Goal: Transaction & Acquisition: Book appointment/travel/reservation

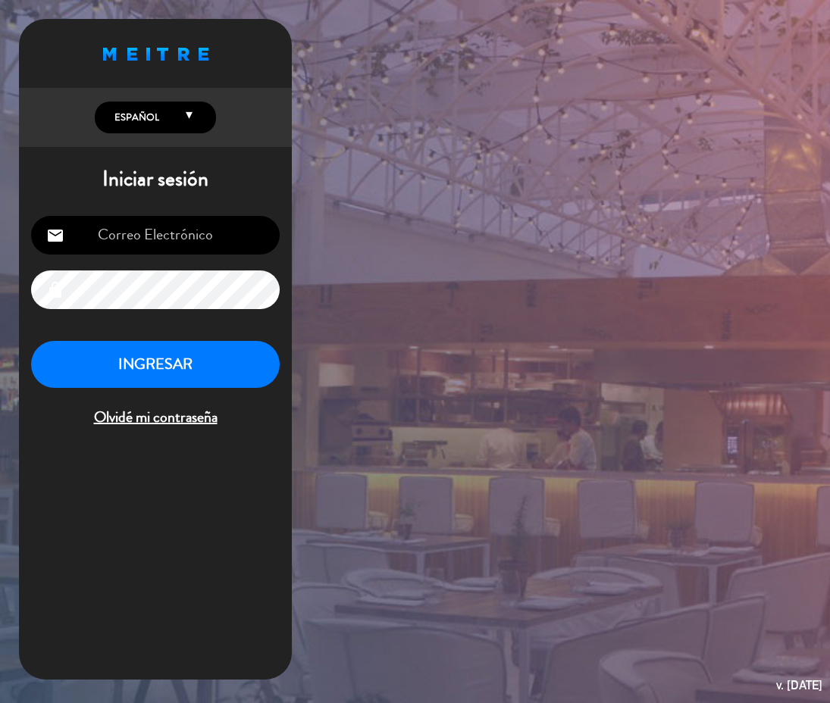
type input "[EMAIL_ADDRESS][DOMAIN_NAME]"
click at [175, 362] on button "INGRESAR" at bounding box center [155, 365] width 249 height 48
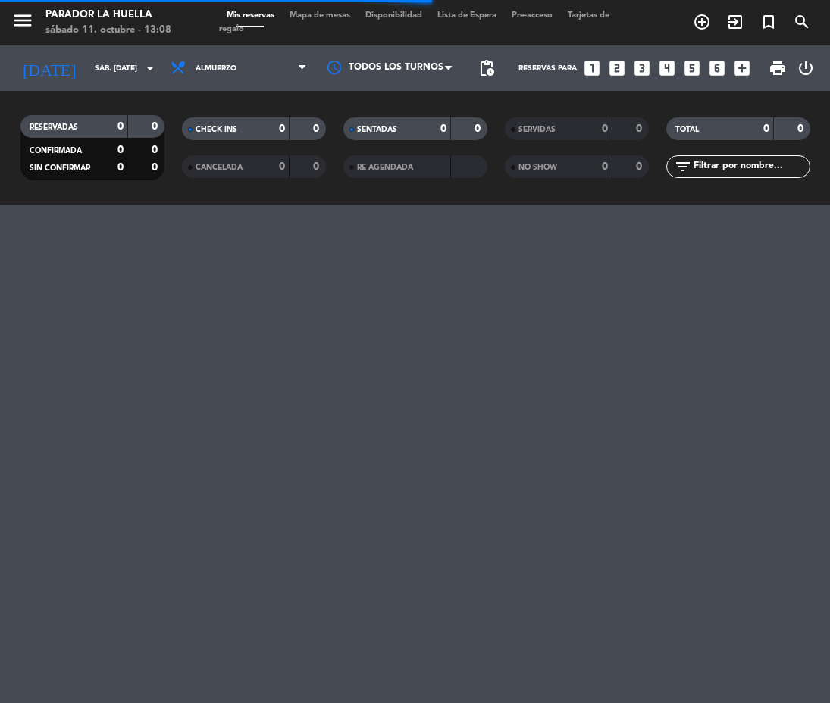
click at [697, 66] on icon "looks_5" at bounding box center [692, 68] width 20 height 20
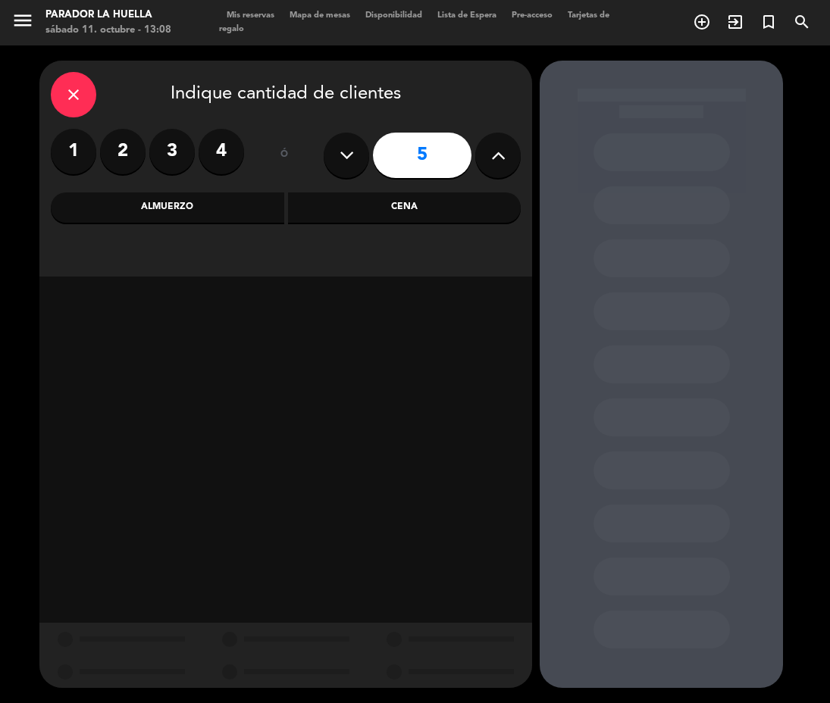
click at [217, 196] on div "Almuerzo" at bounding box center [167, 208] width 233 height 30
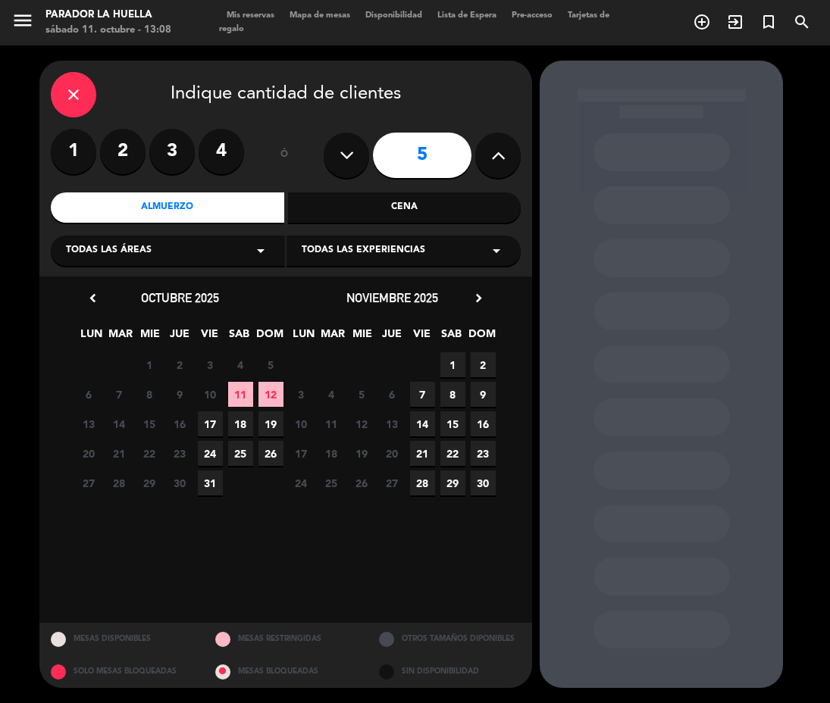
click at [248, 391] on span "11" at bounding box center [240, 394] width 25 height 25
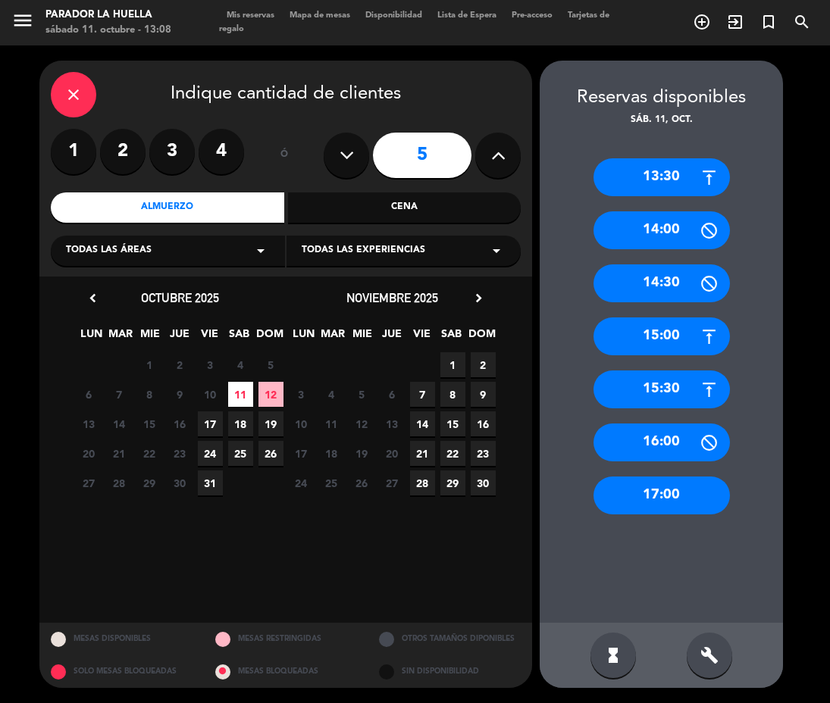
click at [691, 380] on div "15:30" at bounding box center [661, 390] width 136 height 38
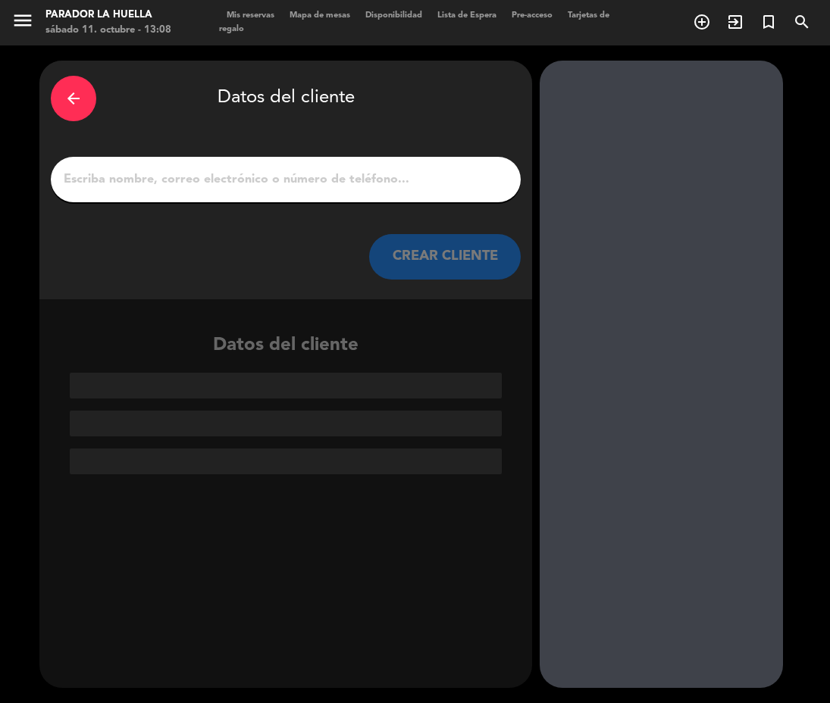
click at [287, 178] on input "1" at bounding box center [285, 179] width 447 height 21
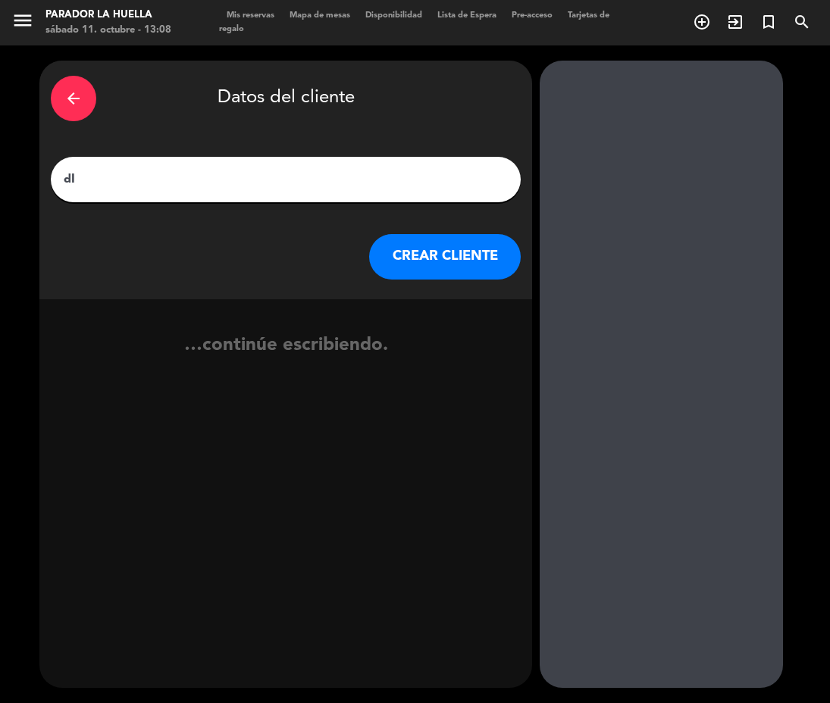
type input "d"
type input "[PERSON_NAME]"
click at [444, 250] on button "CREAR CLIENTE" at bounding box center [445, 256] width 152 height 45
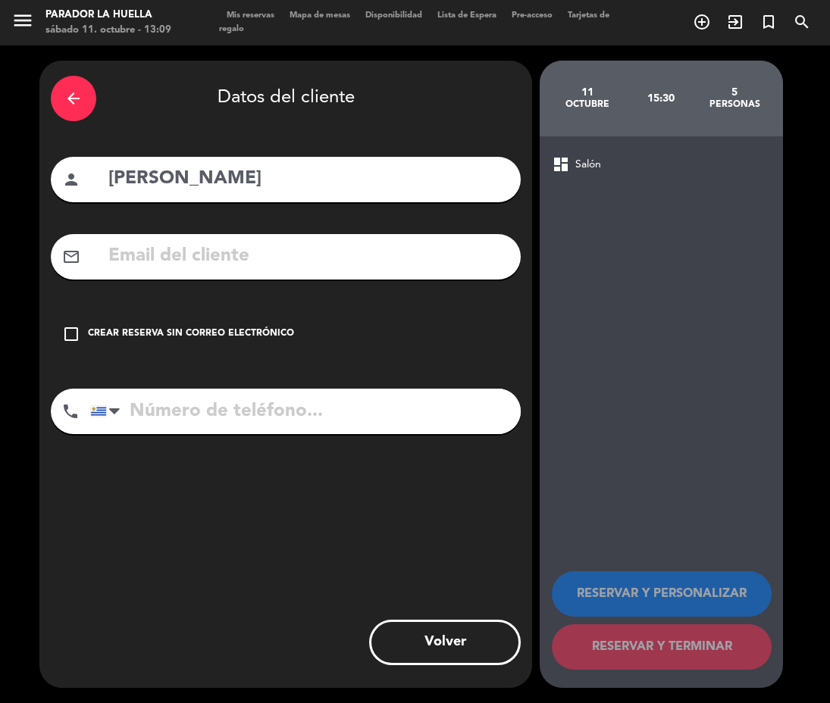
click at [136, 260] on input "text" at bounding box center [308, 256] width 402 height 31
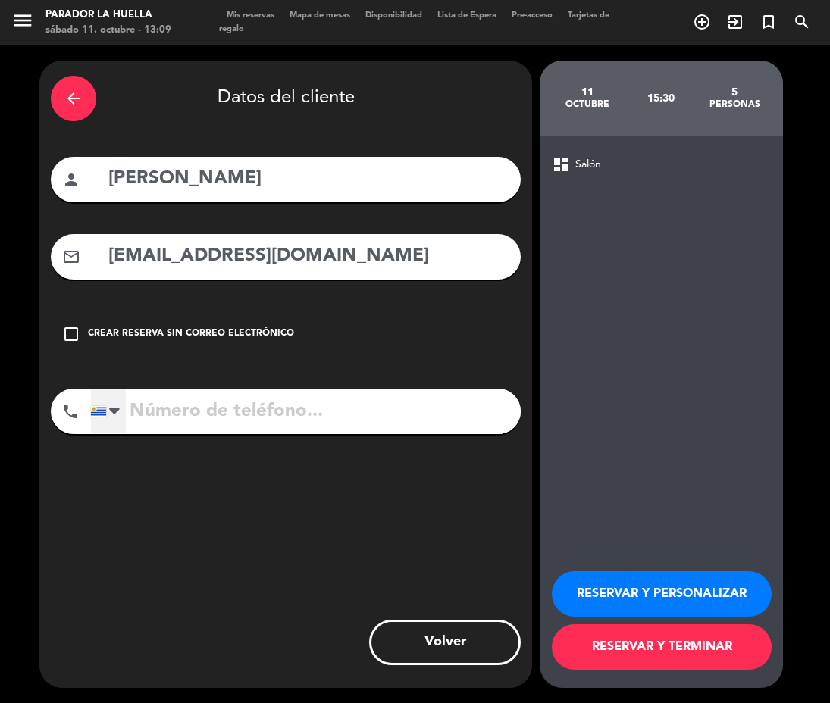
type input "emarcarian@me.com"
click at [117, 409] on div at bounding box center [114, 411] width 11 height 18
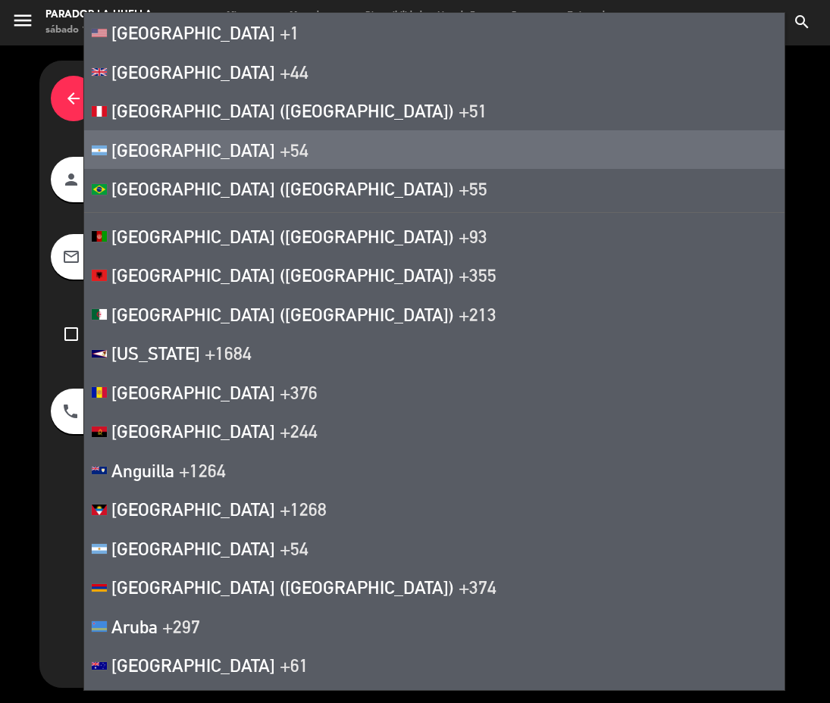
click at [239, 152] on li "Argentina +54" at bounding box center [434, 149] width 700 height 39
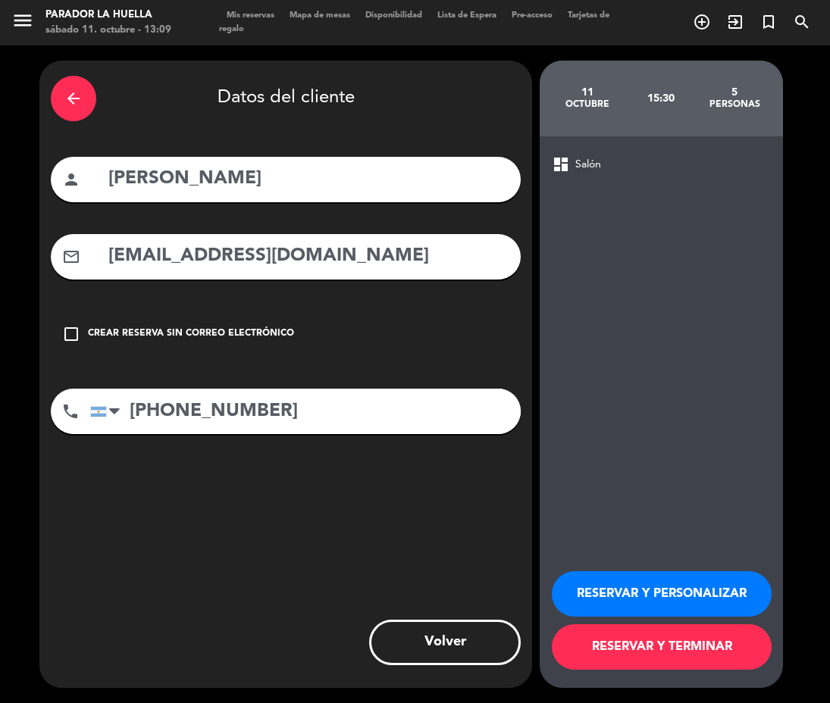
type input "+54 91150123503"
click at [698, 593] on button "RESERVAR Y PERSONALIZAR" at bounding box center [662, 593] width 220 height 45
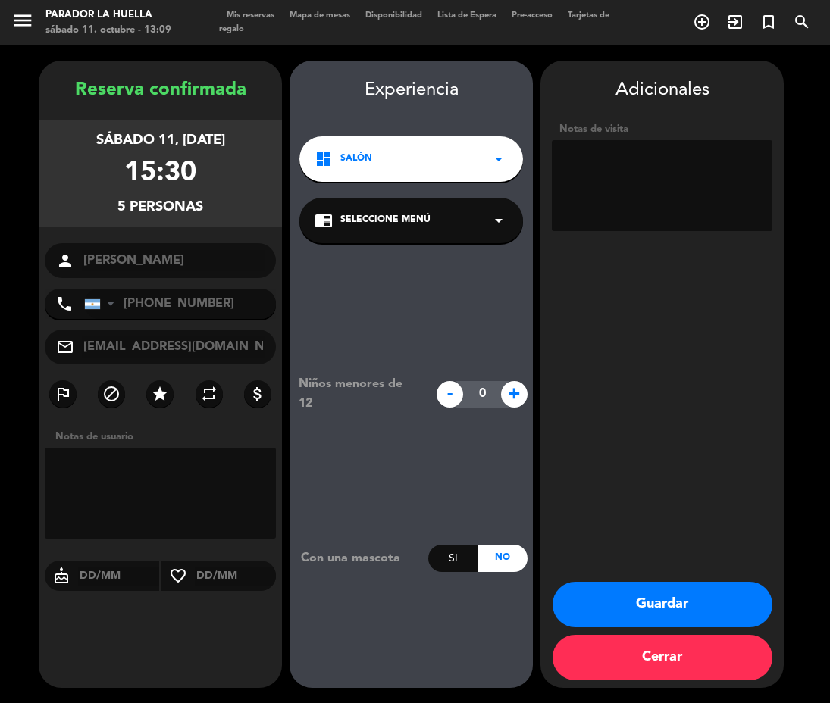
click at [630, 189] on textarea at bounding box center [662, 185] width 221 height 91
type textarea "M"
click at [707, 599] on button "Guardar" at bounding box center [663, 604] width 220 height 45
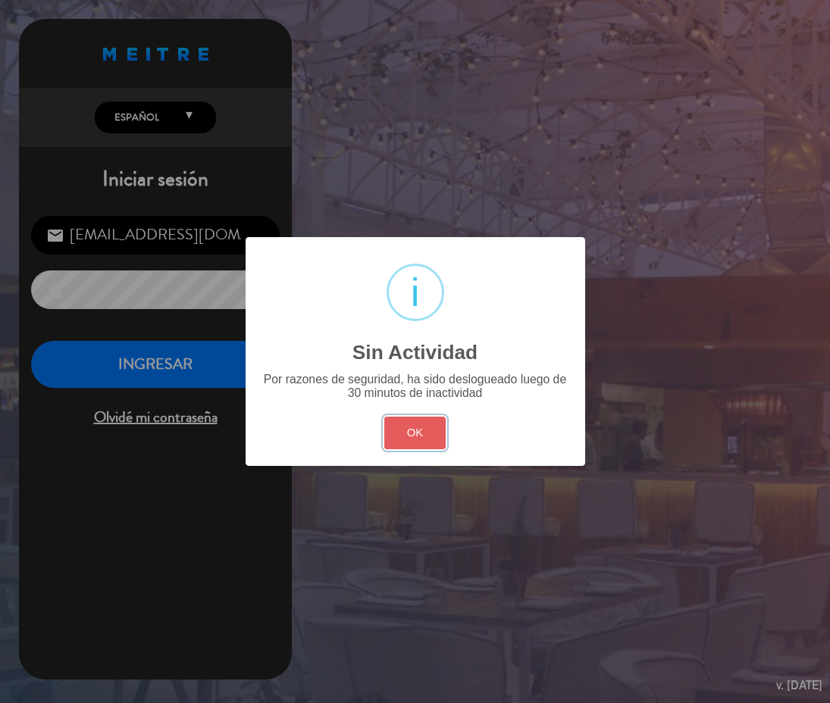
click at [430, 428] on button "OK" at bounding box center [414, 433] width 61 height 33
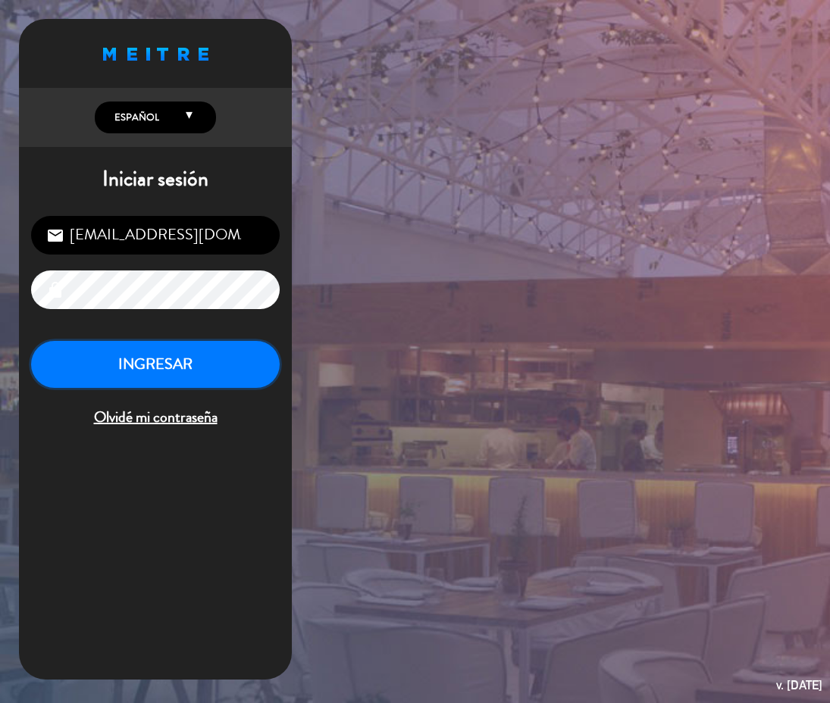
click at [180, 373] on button "INGRESAR" at bounding box center [155, 365] width 249 height 48
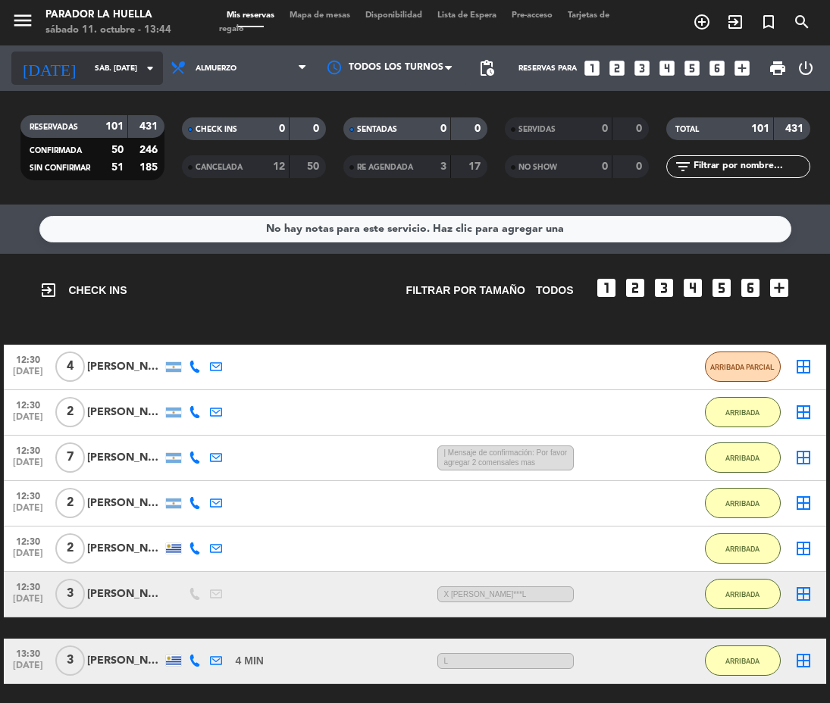
click at [114, 53] on div "today sáb. 11 oct. arrow_drop_down" at bounding box center [87, 68] width 152 height 33
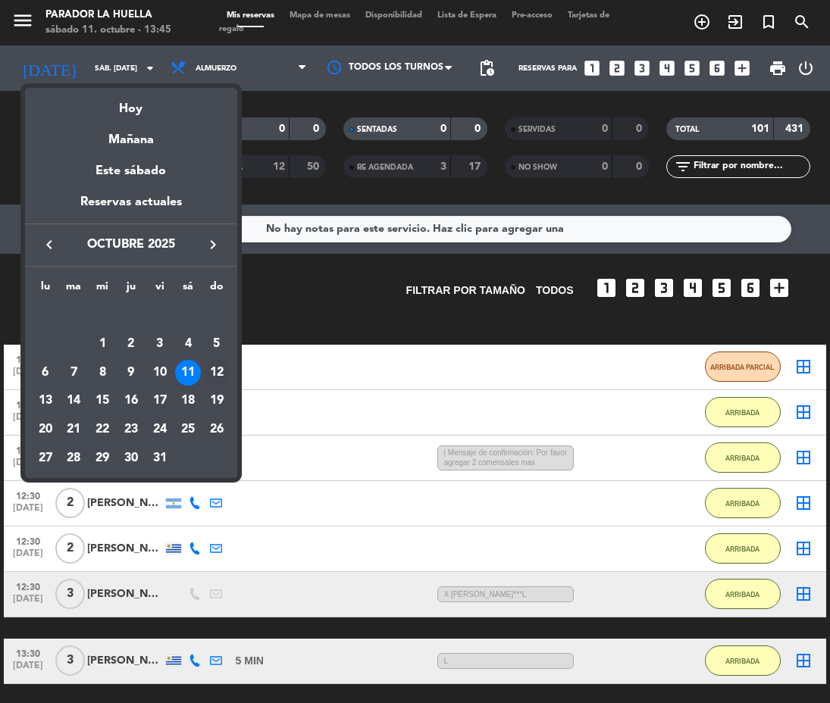
click at [214, 368] on div "12" at bounding box center [217, 373] width 26 height 26
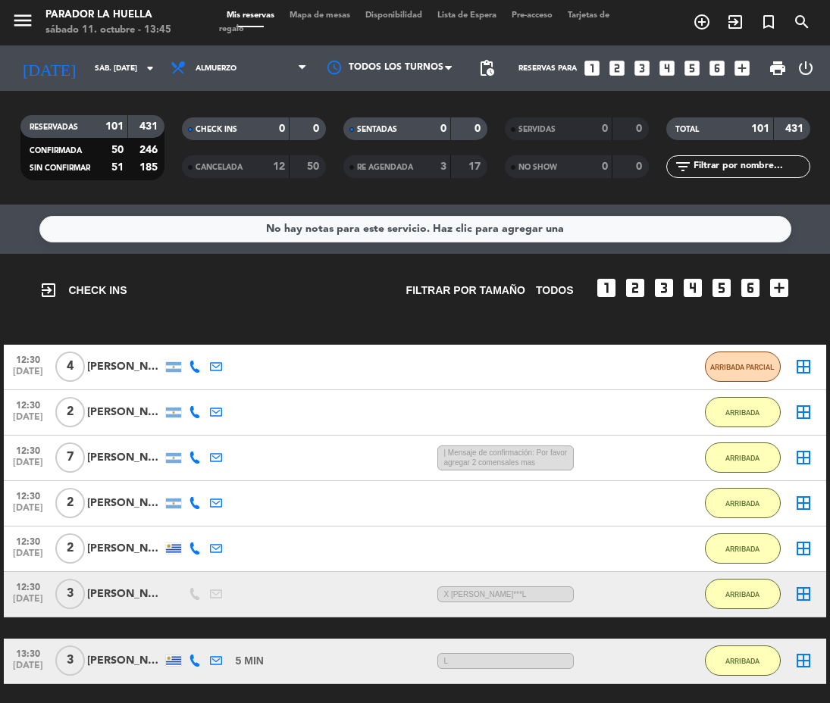
type input "dom. [DATE]"
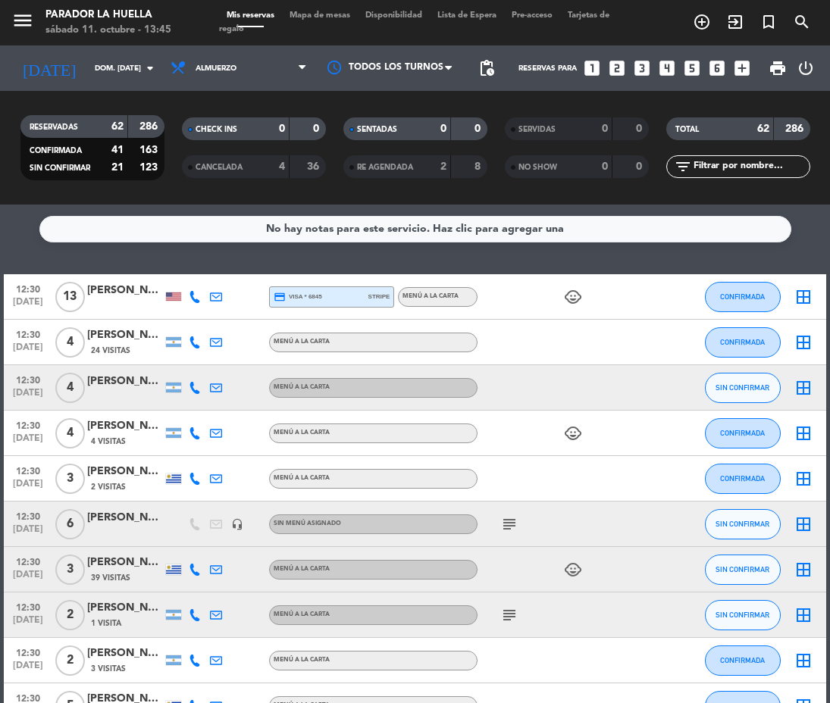
click at [692, 66] on icon "looks_5" at bounding box center [692, 68] width 20 height 20
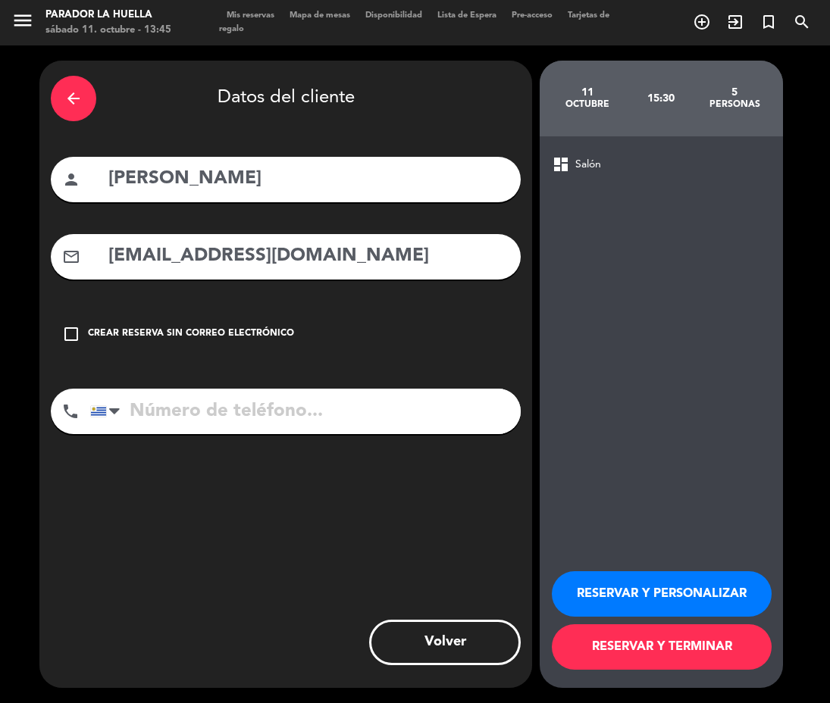
click at [73, 99] on icon "arrow_back" at bounding box center [73, 98] width 18 height 18
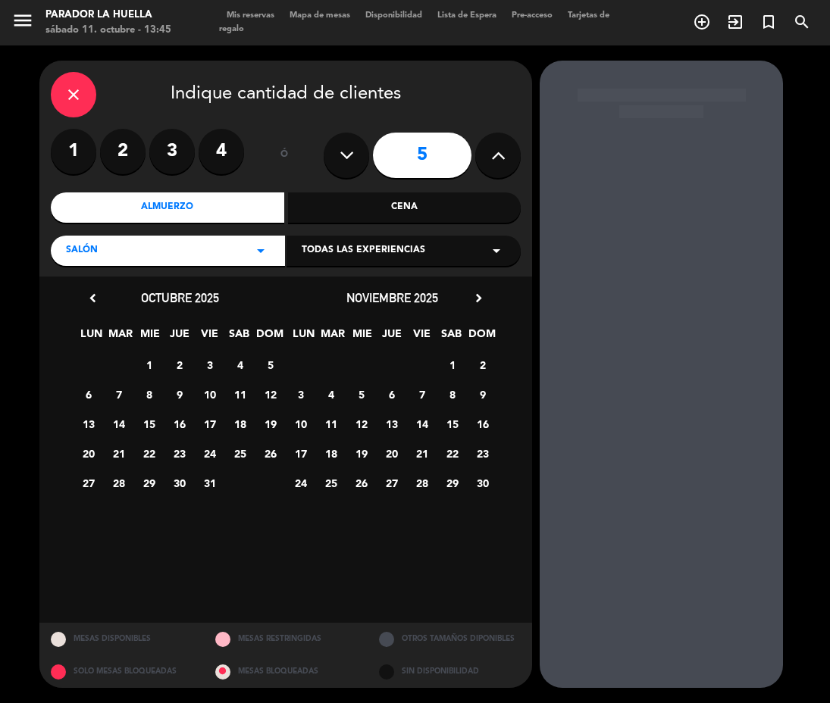
click at [268, 389] on span "12" at bounding box center [270, 394] width 25 height 25
click at [414, 166] on input "5" at bounding box center [422, 155] width 99 height 45
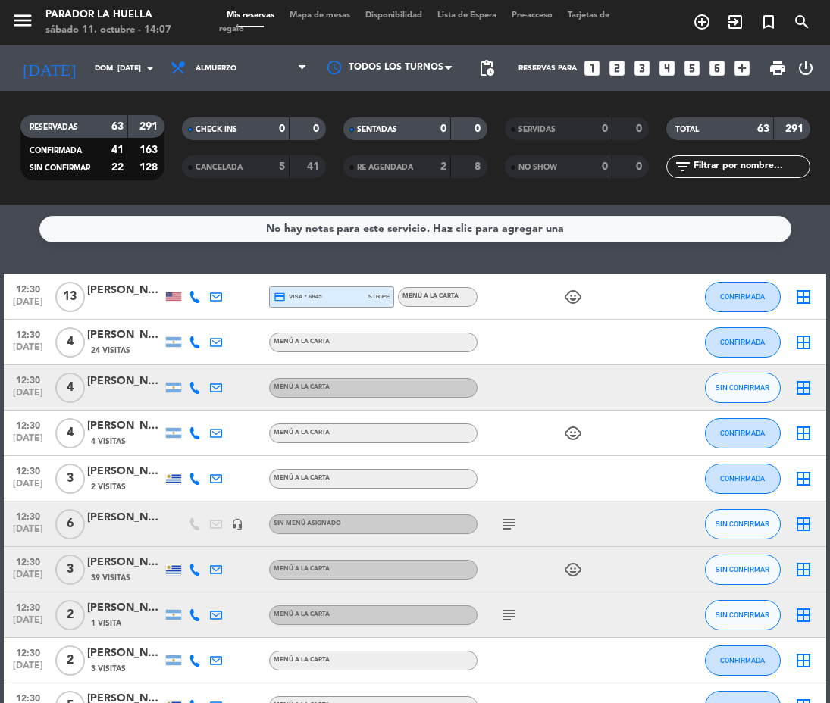
click at [749, 167] on input "text" at bounding box center [750, 166] width 117 height 17
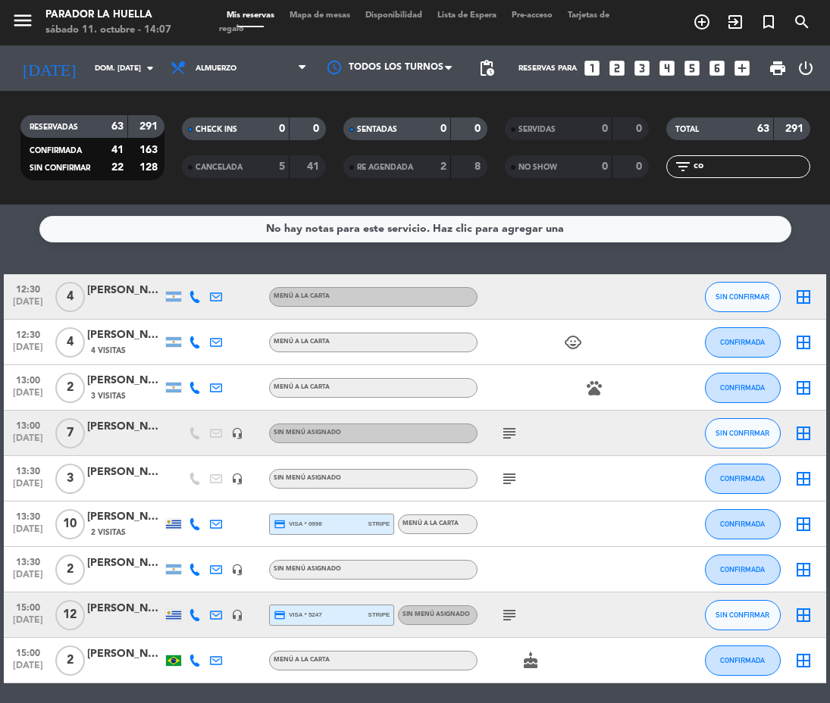
type input "c"
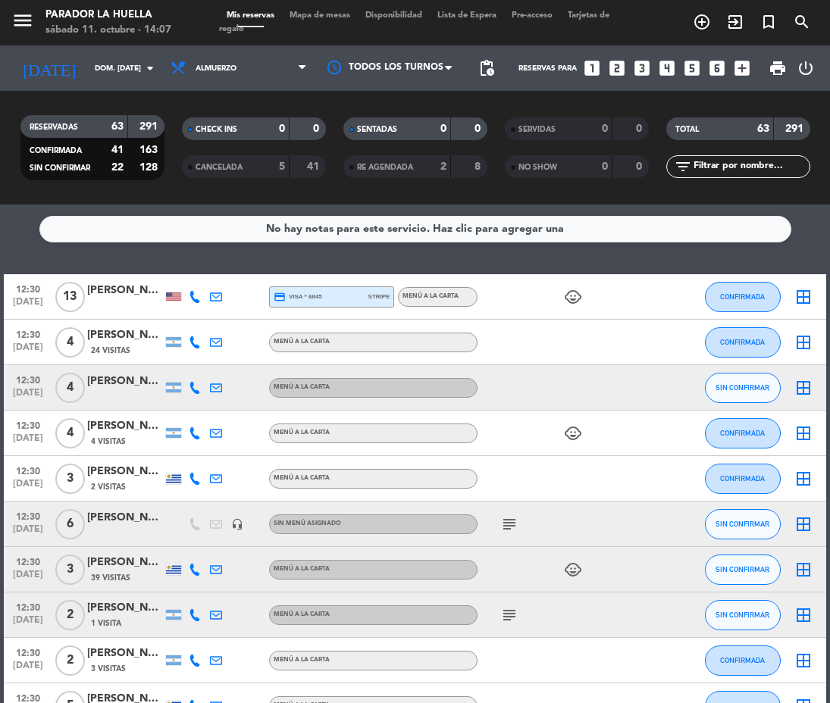
click at [737, 155] on div "filter_list" at bounding box center [738, 166] width 144 height 23
click at [732, 162] on input "text" at bounding box center [750, 166] width 117 height 17
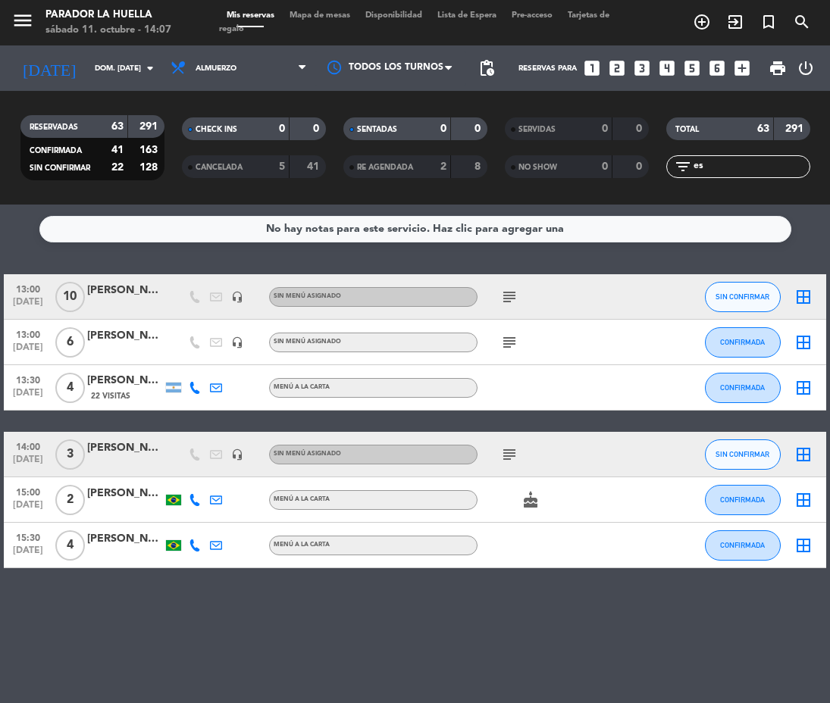
type input "e"
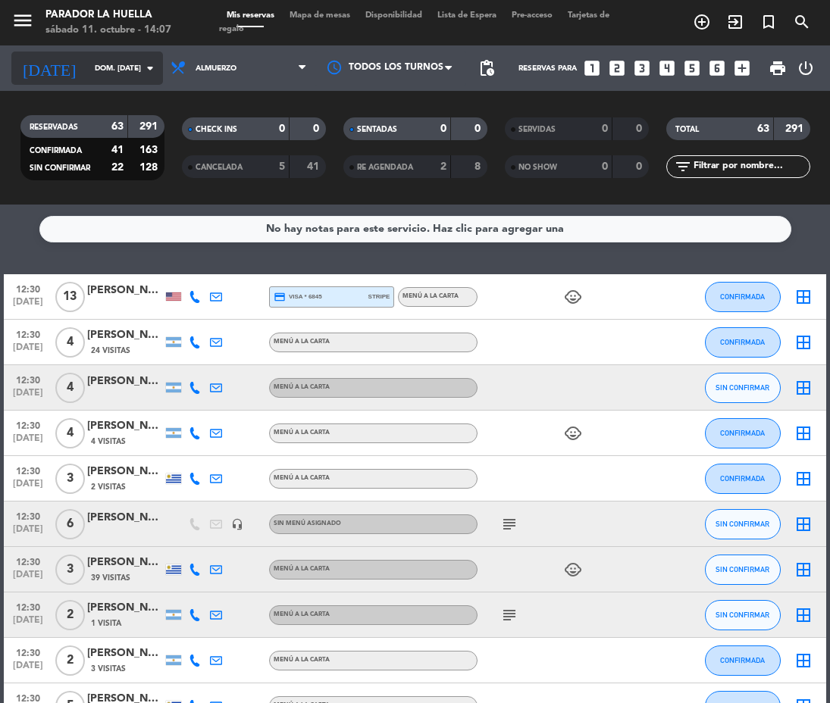
click at [146, 71] on icon "arrow_drop_down" at bounding box center [150, 68] width 18 height 18
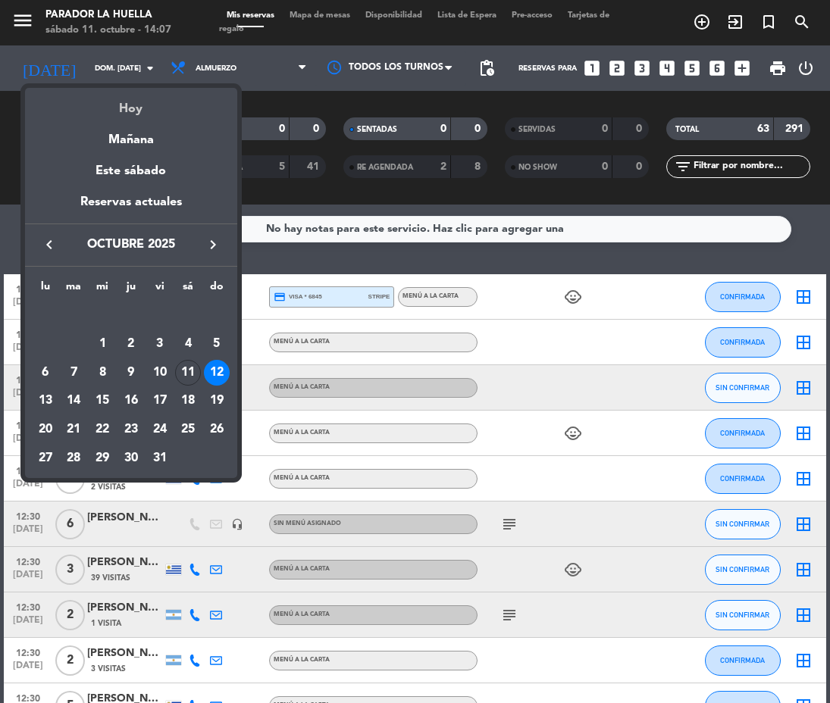
click at [148, 105] on div "Hoy" at bounding box center [131, 103] width 212 height 31
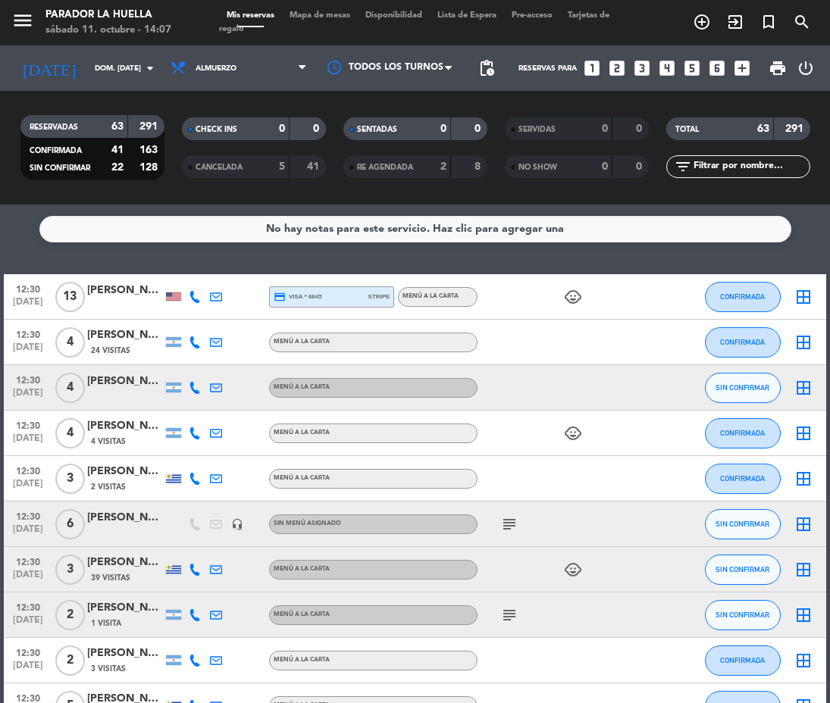
type input "sáb. [DATE]"
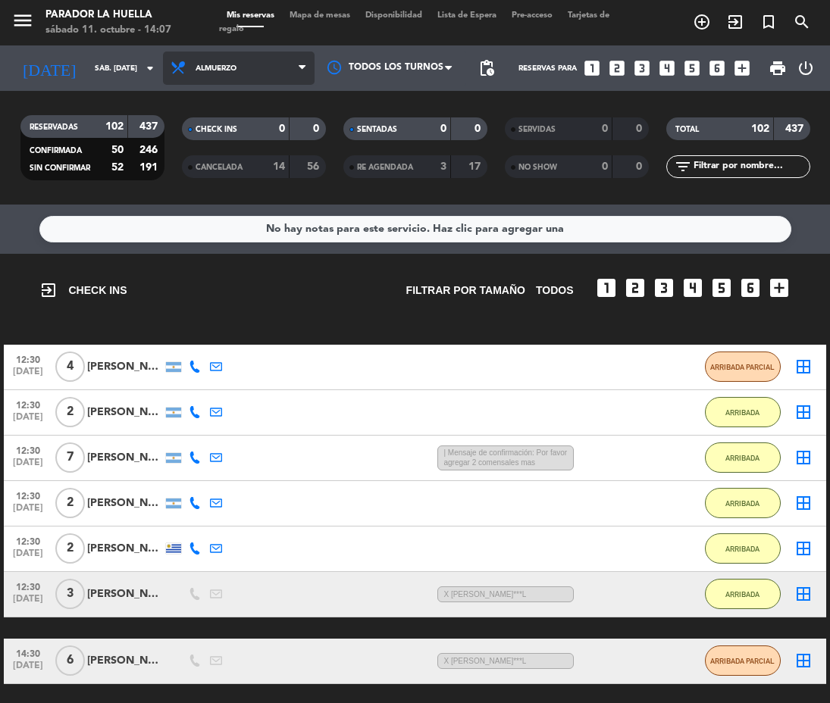
click at [283, 67] on span "Almuerzo" at bounding box center [239, 68] width 152 height 33
click at [246, 171] on div "menu Parador La Huella sábado 11. octubre - 14:07 Mis reservas Mapa de mesas Di…" at bounding box center [415, 102] width 830 height 205
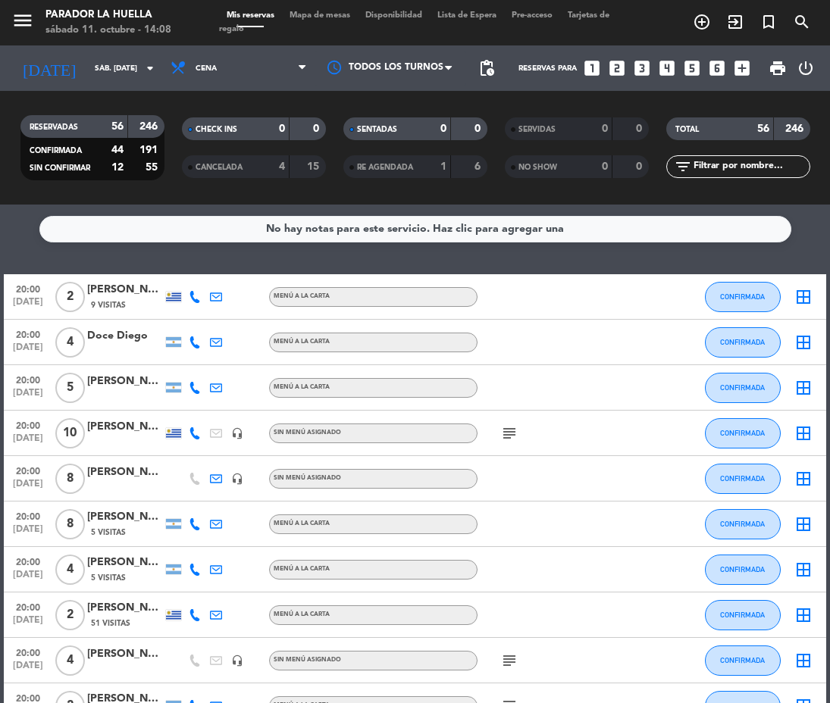
click at [794, 173] on input "text" at bounding box center [750, 166] width 117 height 17
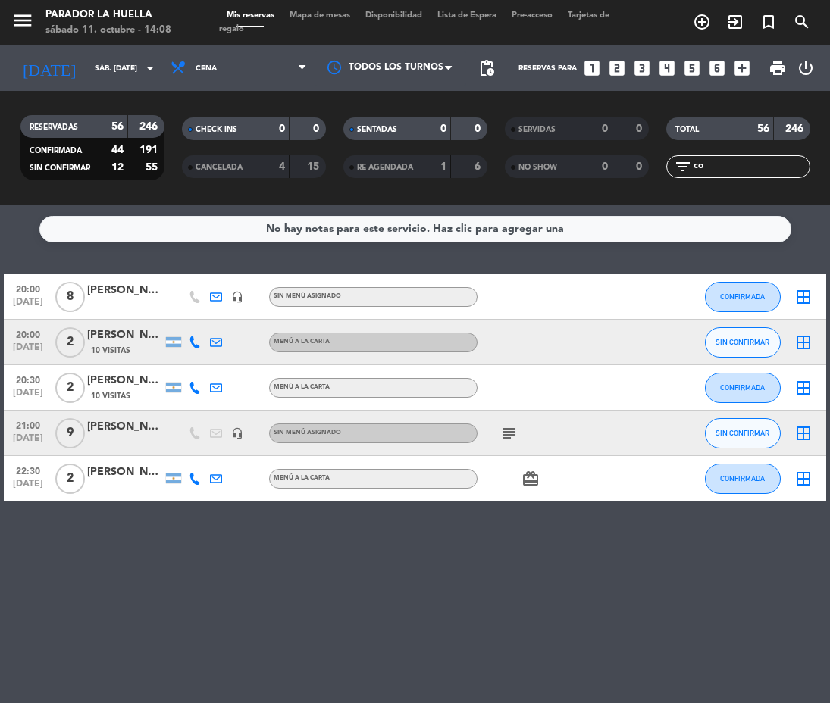
type input "c"
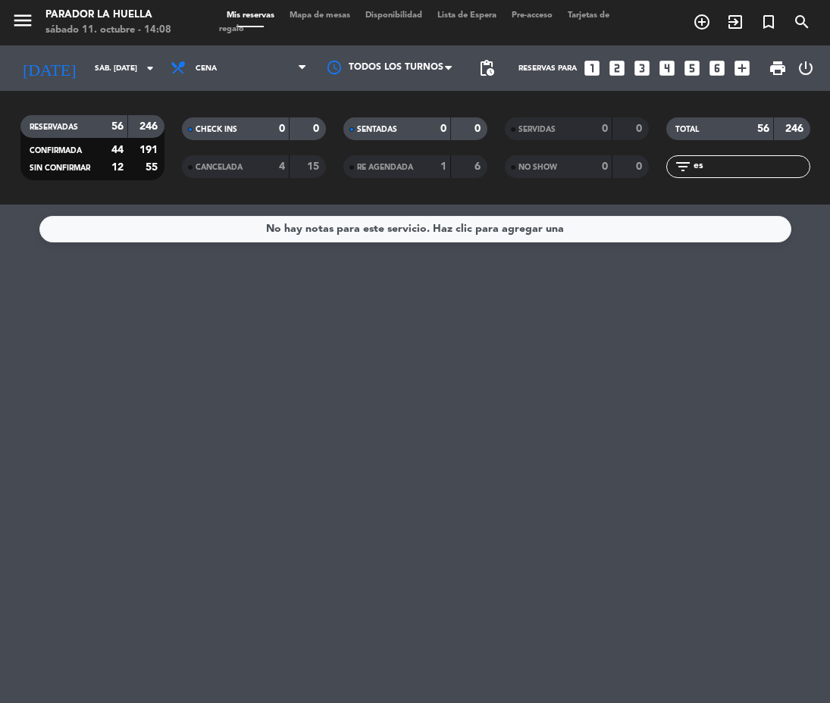
type input "e"
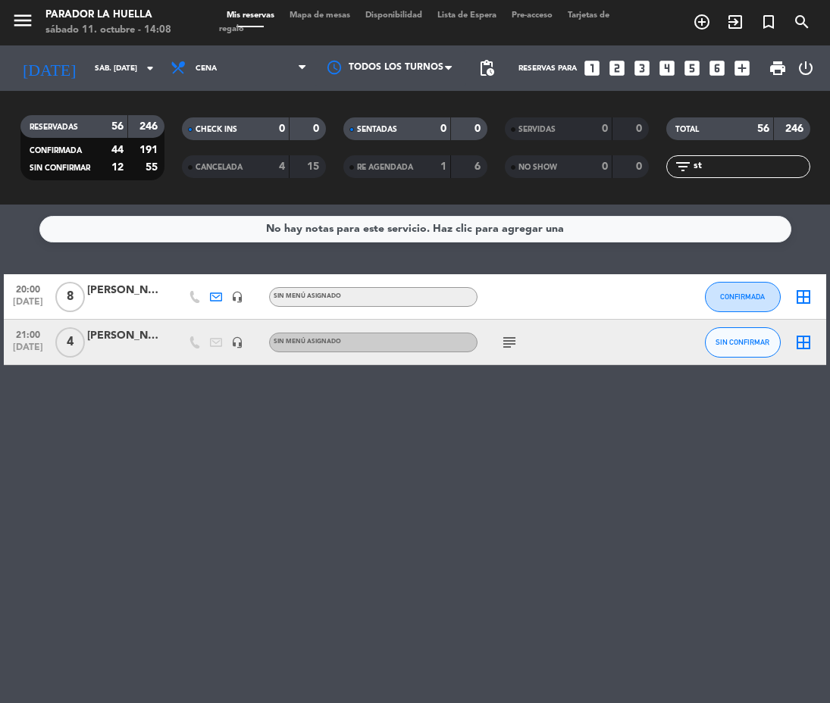
type input "s"
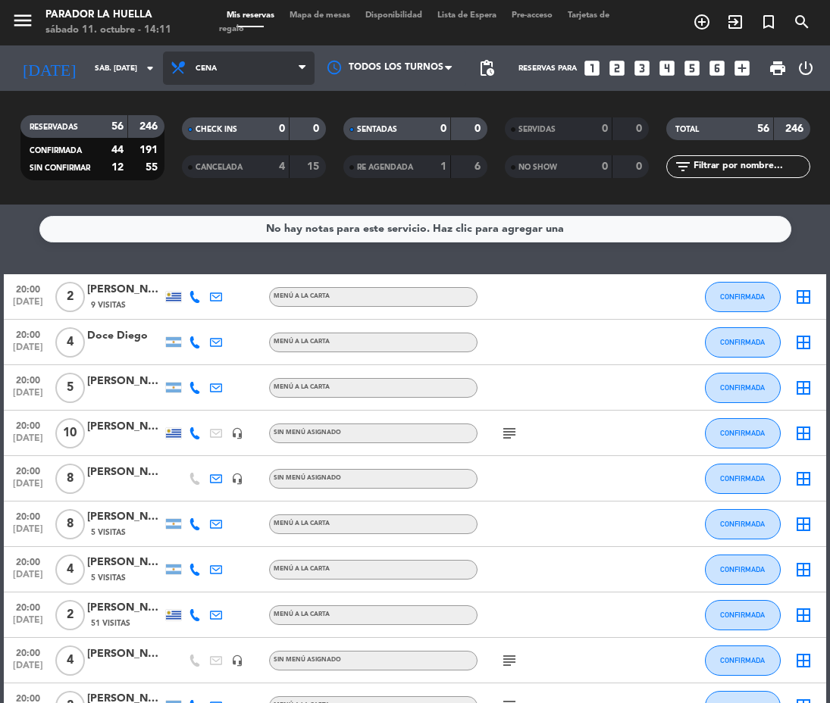
click at [265, 66] on span "Cena" at bounding box center [239, 68] width 152 height 33
click at [243, 125] on div "menu Parador La Huella sábado 11. octubre - 14:11 Mis reservas Mapa de mesas Di…" at bounding box center [415, 102] width 830 height 205
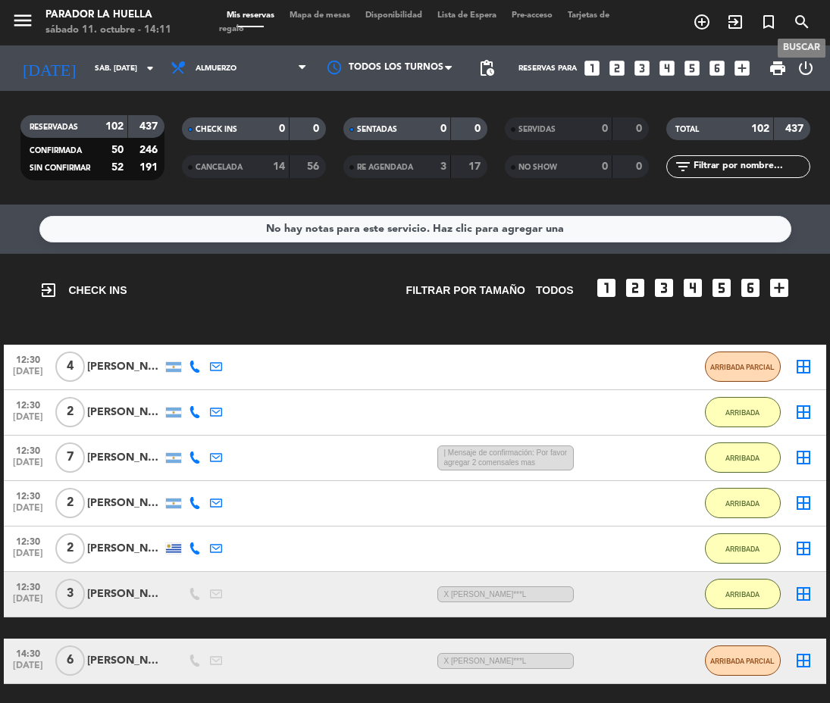
click at [796, 23] on icon "search" at bounding box center [802, 22] width 18 height 18
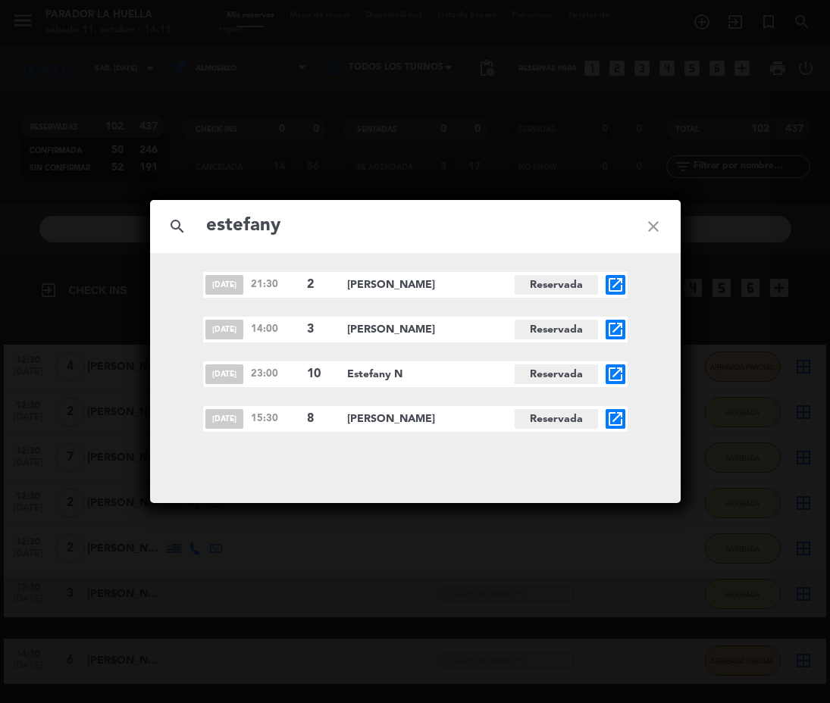
type input "estefany"
click at [610, 416] on icon "open_in_new" at bounding box center [615, 419] width 18 height 18
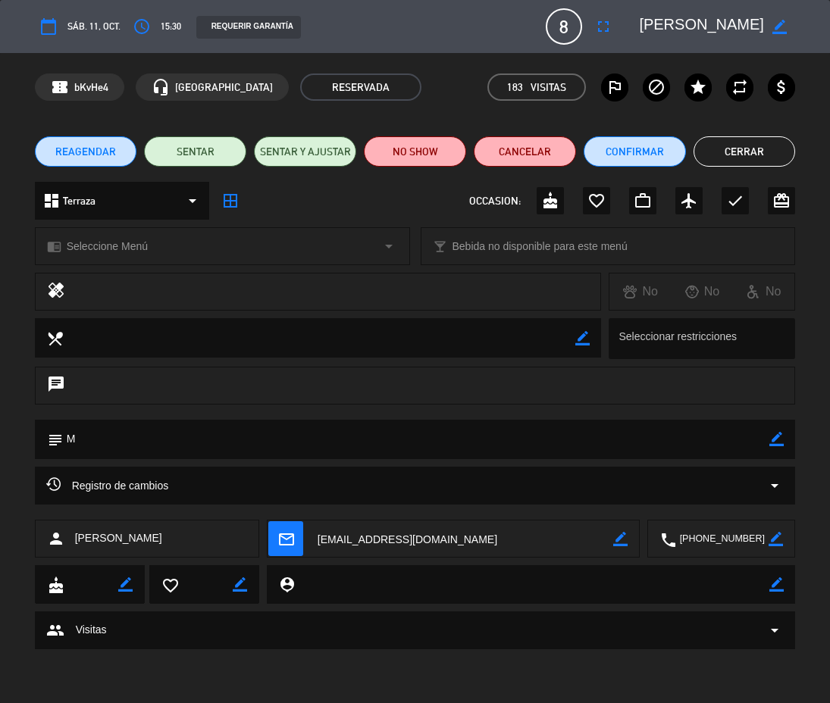
click at [741, 142] on button "Cerrar" at bounding box center [744, 151] width 102 height 30
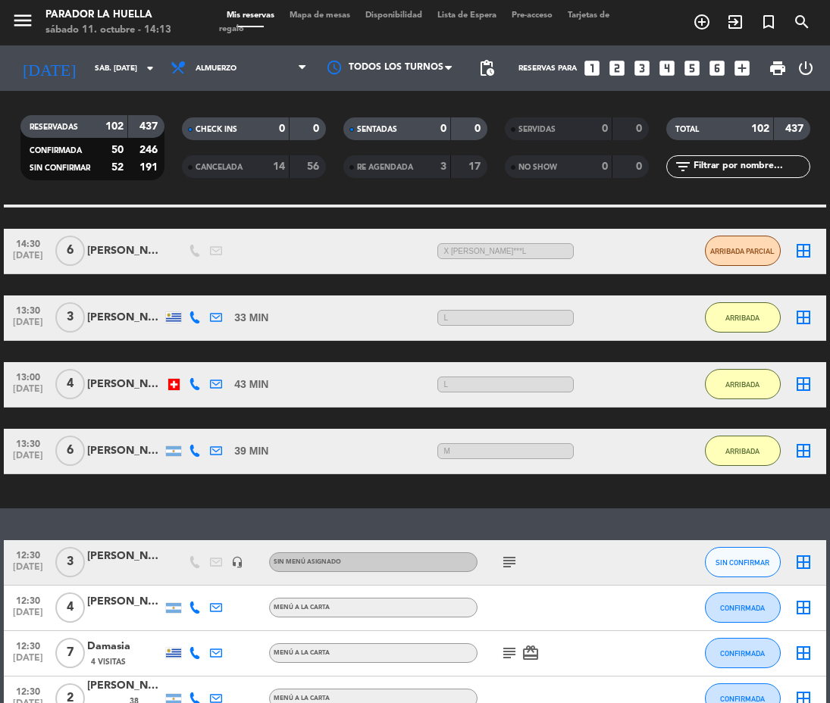
scroll to position [189, 0]
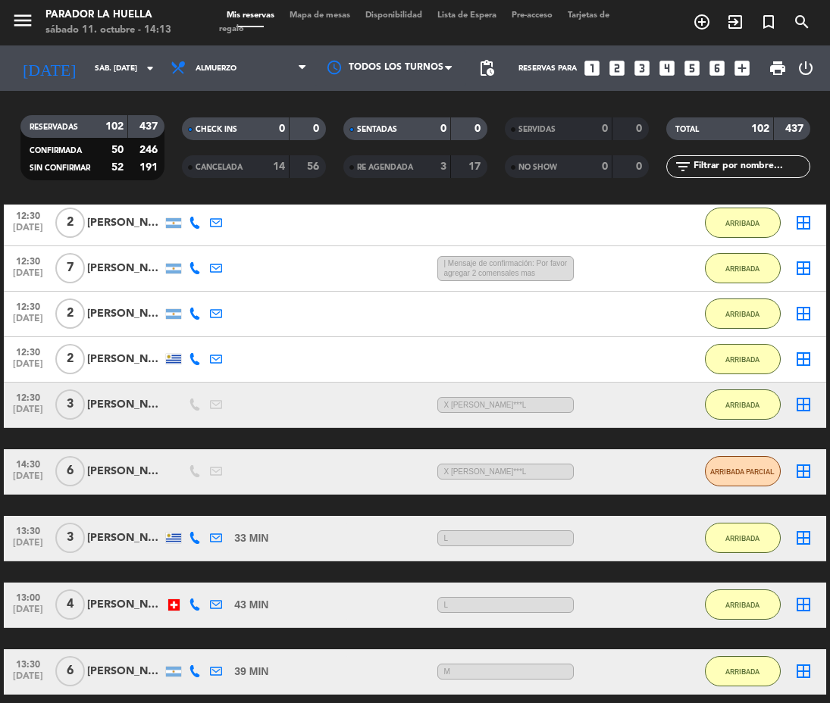
click at [757, 166] on input "text" at bounding box center [750, 166] width 117 height 17
type input "estef"
click at [155, 71] on icon "arrow_drop_down" at bounding box center [150, 68] width 18 height 18
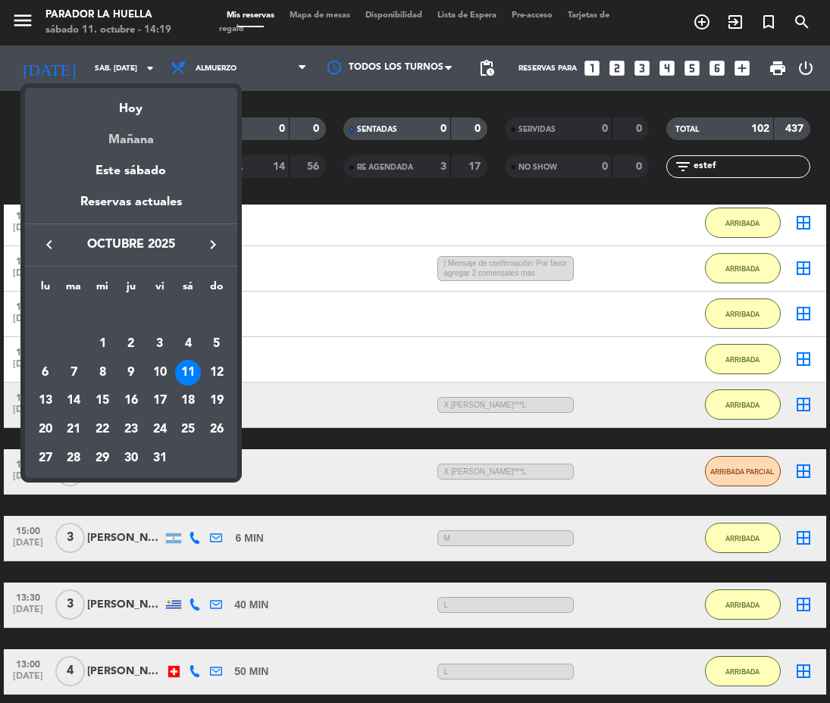
click at [152, 128] on div "Mañana" at bounding box center [131, 134] width 212 height 31
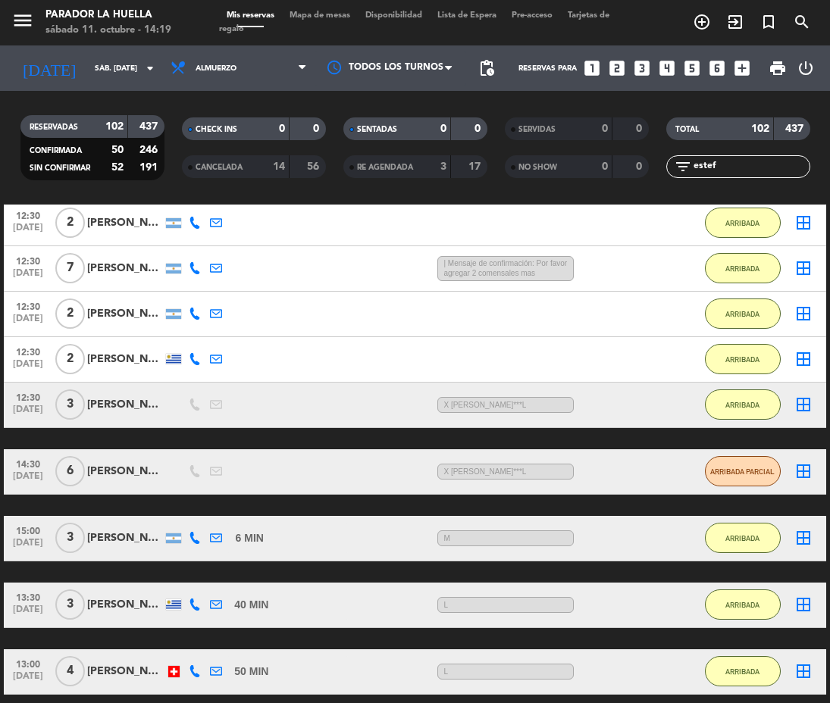
type input "dom. [DATE]"
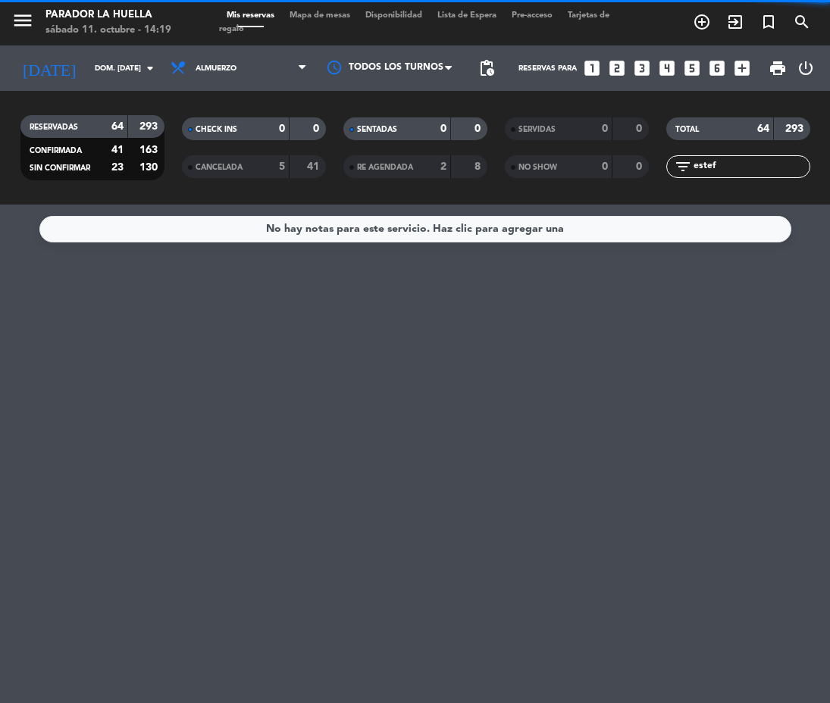
scroll to position [0, 0]
click at [617, 64] on icon "looks_two" at bounding box center [617, 68] width 20 height 20
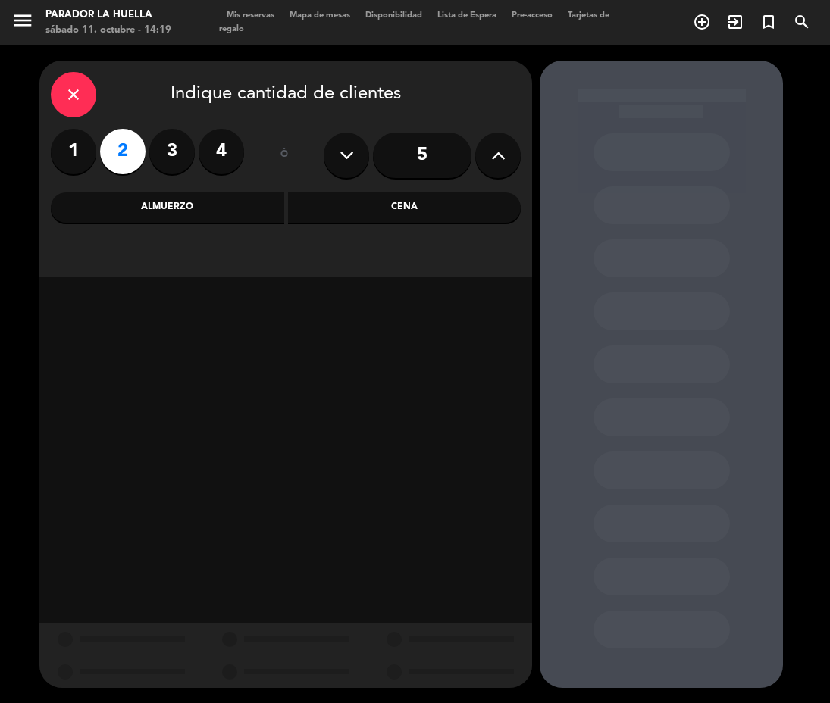
click at [166, 214] on div "Almuerzo" at bounding box center [167, 208] width 233 height 30
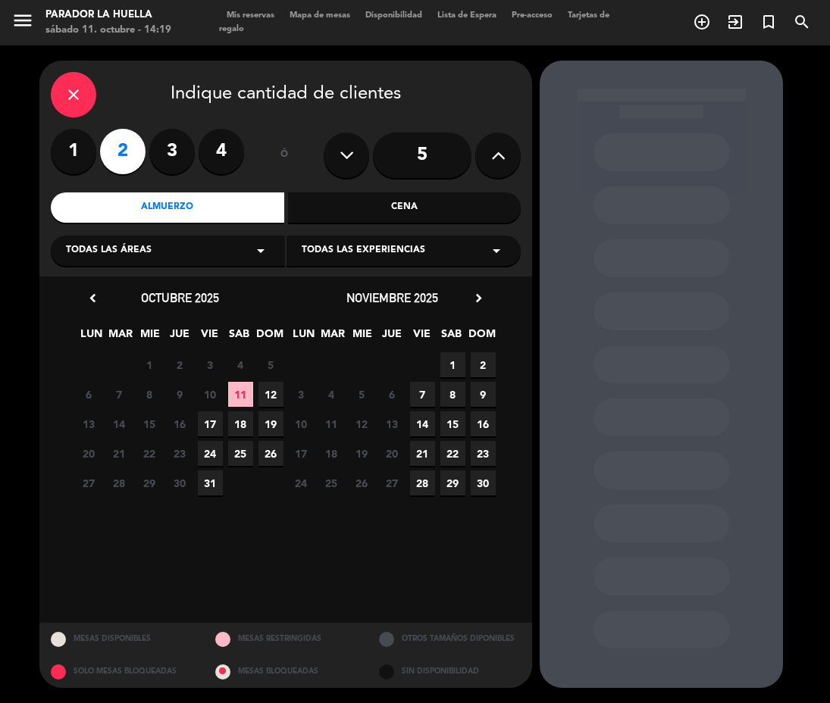
click at [262, 389] on span "12" at bounding box center [270, 394] width 25 height 25
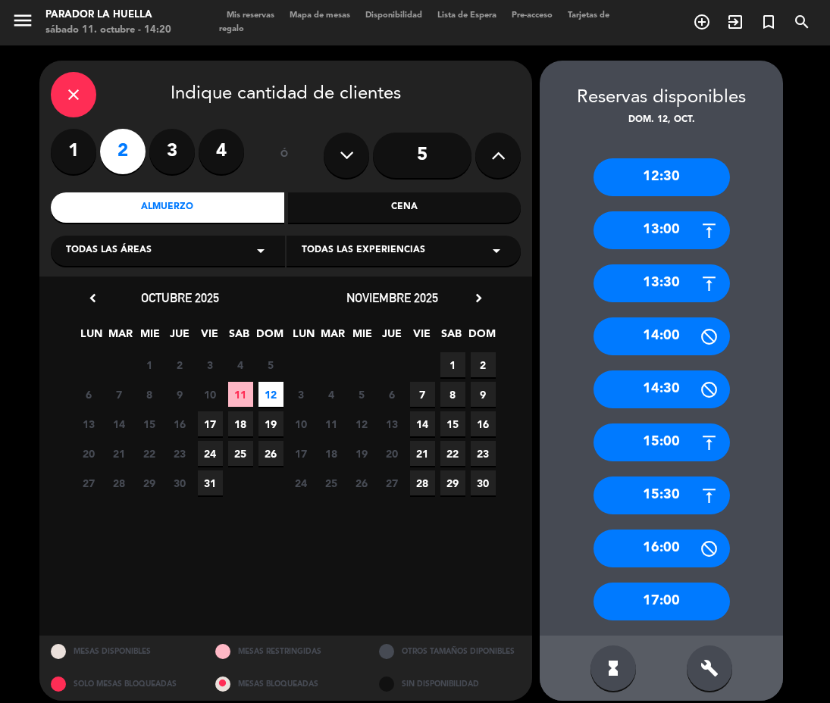
click at [669, 443] on div "15:00" at bounding box center [661, 443] width 136 height 38
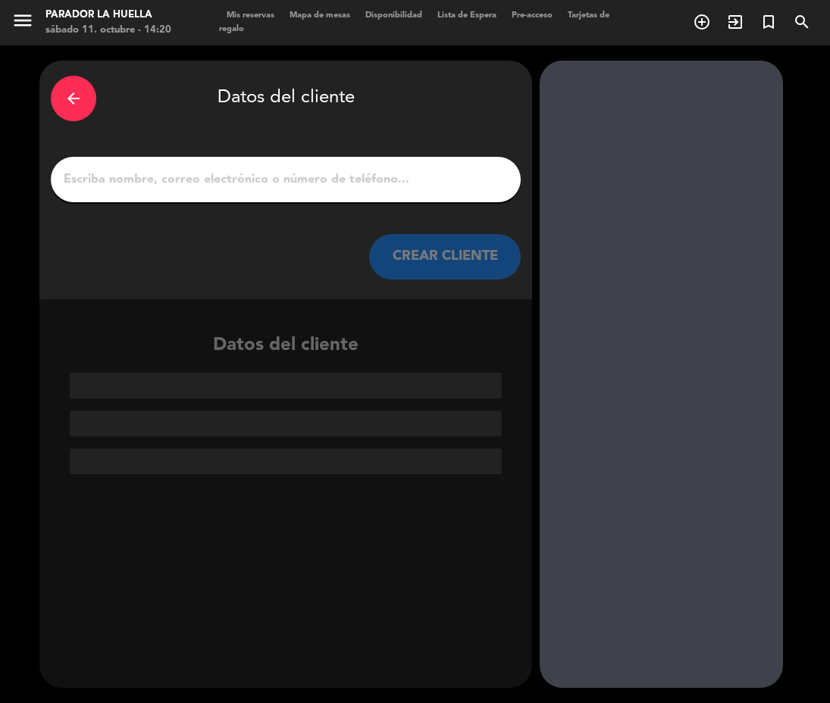
click at [227, 174] on input "1" at bounding box center [285, 179] width 447 height 21
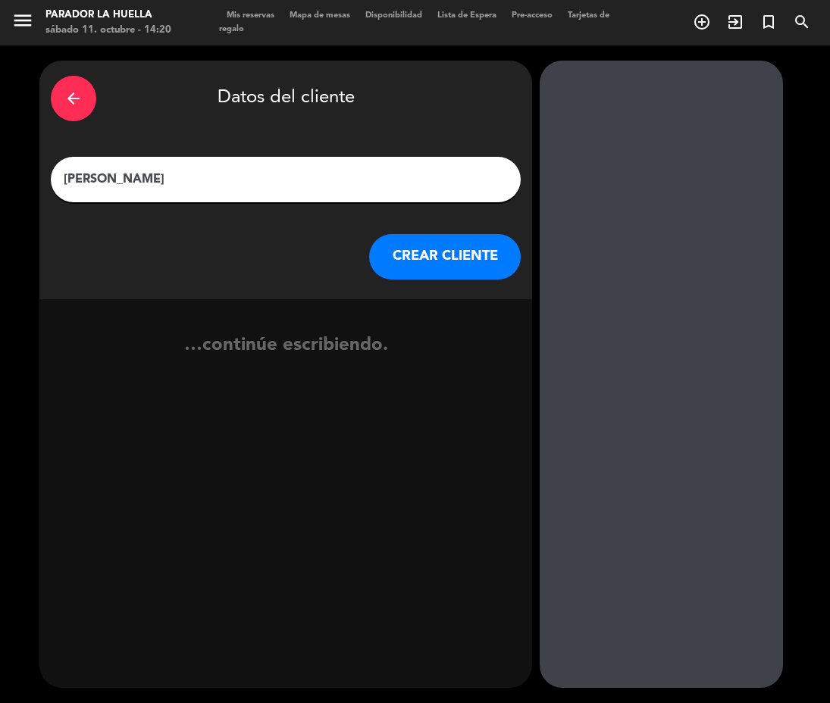
type input "[PERSON_NAME]"
click at [441, 239] on button "CREAR CLIENTE" at bounding box center [445, 256] width 152 height 45
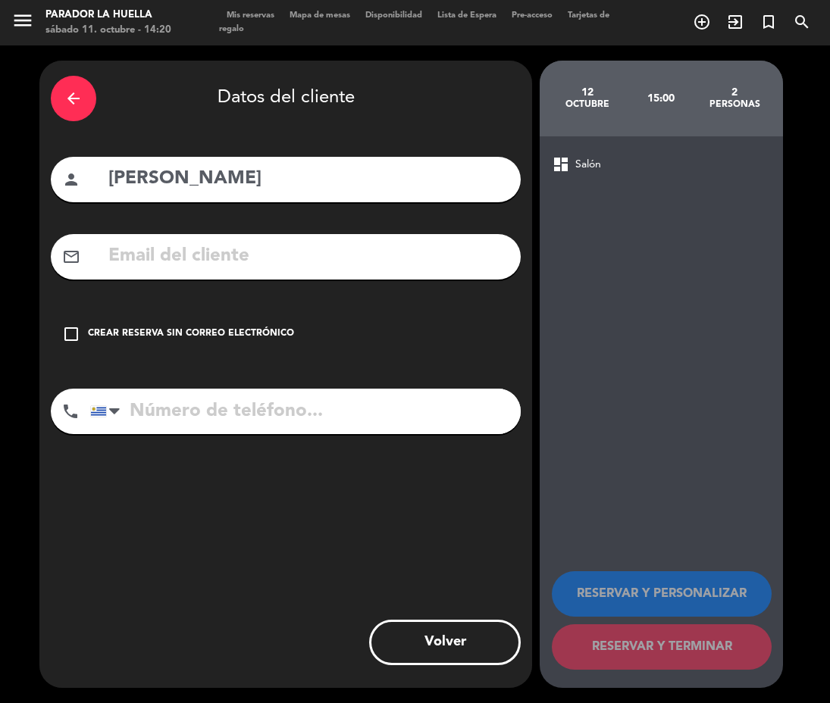
click at [171, 257] on input "text" at bounding box center [308, 256] width 402 height 31
drag, startPoint x: 171, startPoint y: 257, endPoint x: 142, endPoint y: 264, distance: 29.6
click at [142, 264] on input "text" at bounding box center [308, 256] width 402 height 31
paste input "[EMAIL_ADDRESS][DOMAIN_NAME]"
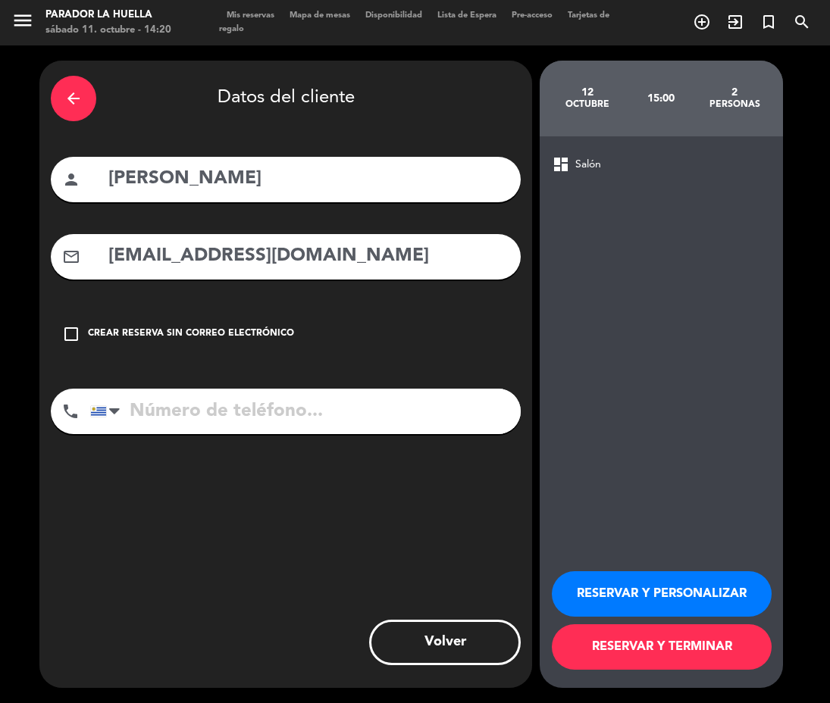
type input "[EMAIL_ADDRESS][DOMAIN_NAME]"
click at [214, 425] on input "tel" at bounding box center [305, 411] width 430 height 45
click at [650, 587] on button "RESERVAR Y PERSONALIZAR" at bounding box center [662, 593] width 220 height 45
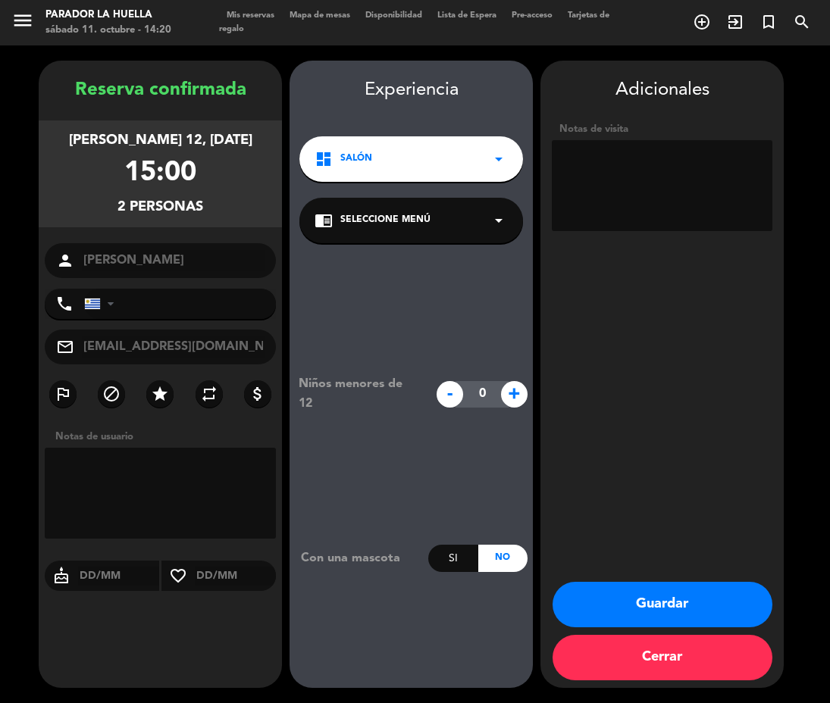
click at [707, 205] on textarea at bounding box center [662, 185] width 221 height 91
type textarea "M"
click at [646, 607] on button "Guardar" at bounding box center [663, 604] width 220 height 45
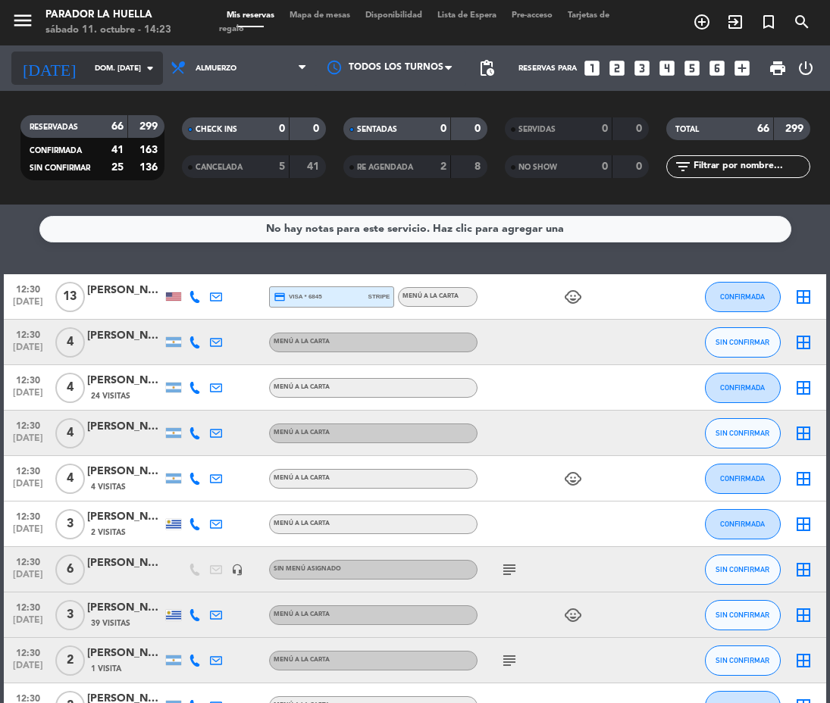
click at [151, 71] on icon "arrow_drop_down" at bounding box center [150, 68] width 18 height 18
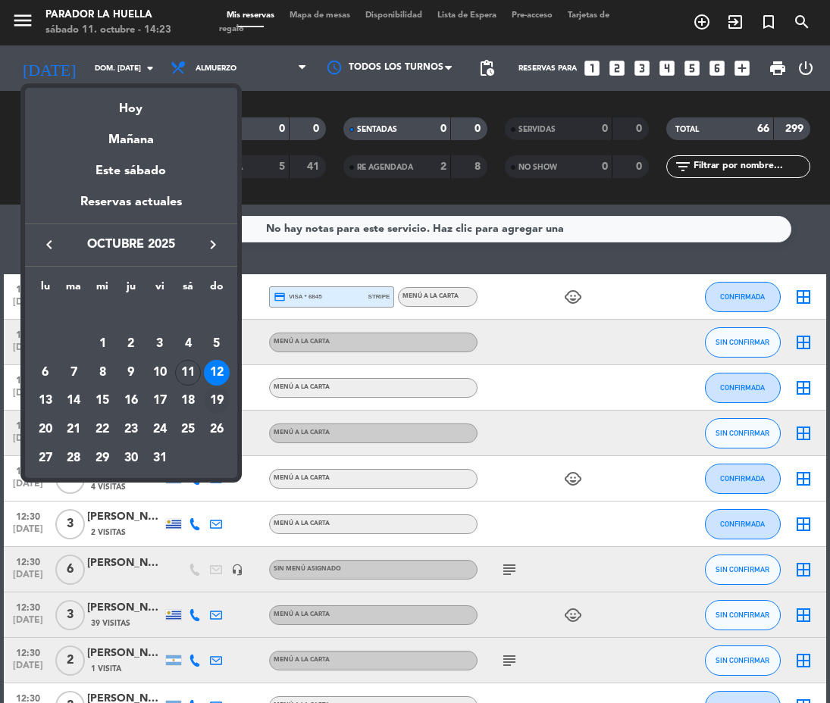
click at [211, 396] on div "19" at bounding box center [217, 401] width 26 height 26
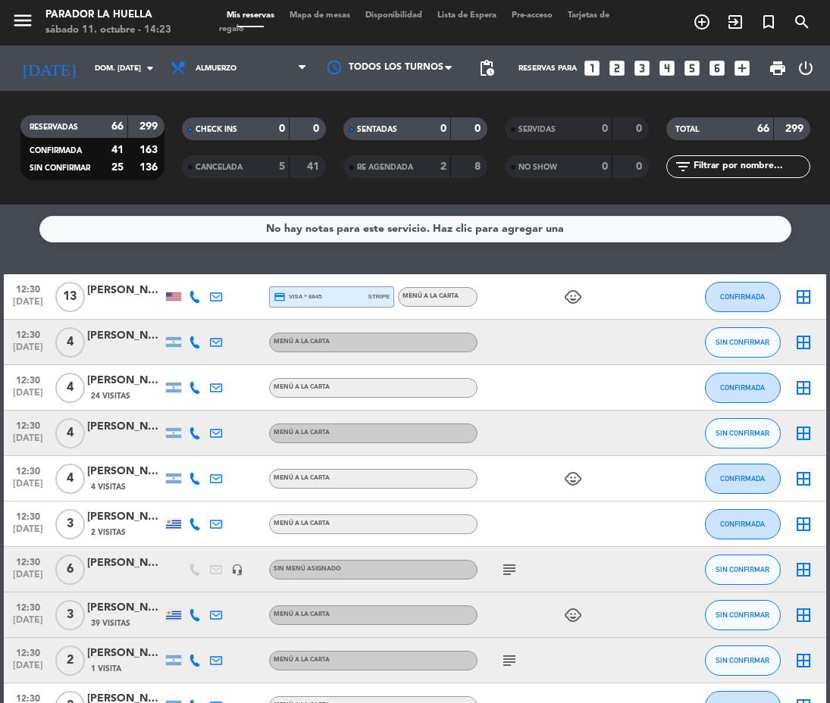
type input "dom. [DATE]"
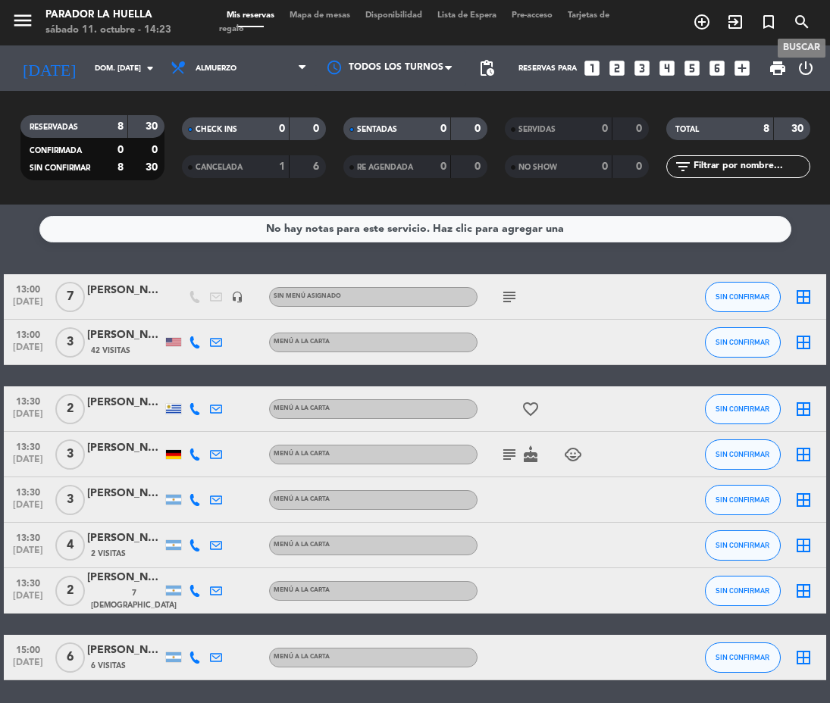
click at [799, 19] on icon "search" at bounding box center [802, 22] width 18 height 18
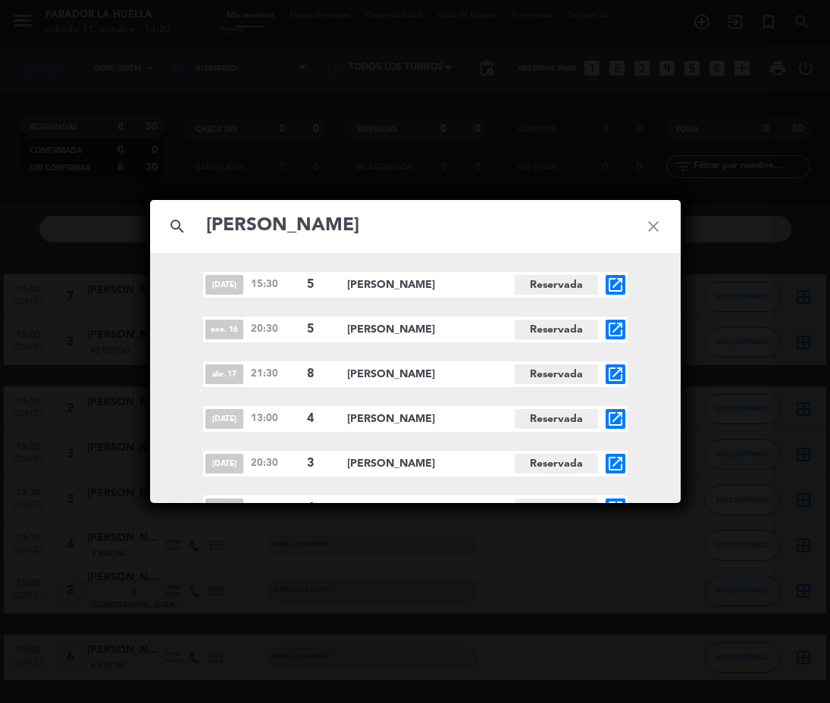
type input "[PERSON_NAME]"
click at [617, 289] on icon "open_in_new" at bounding box center [615, 285] width 18 height 18
